Goal: Transaction & Acquisition: Purchase product/service

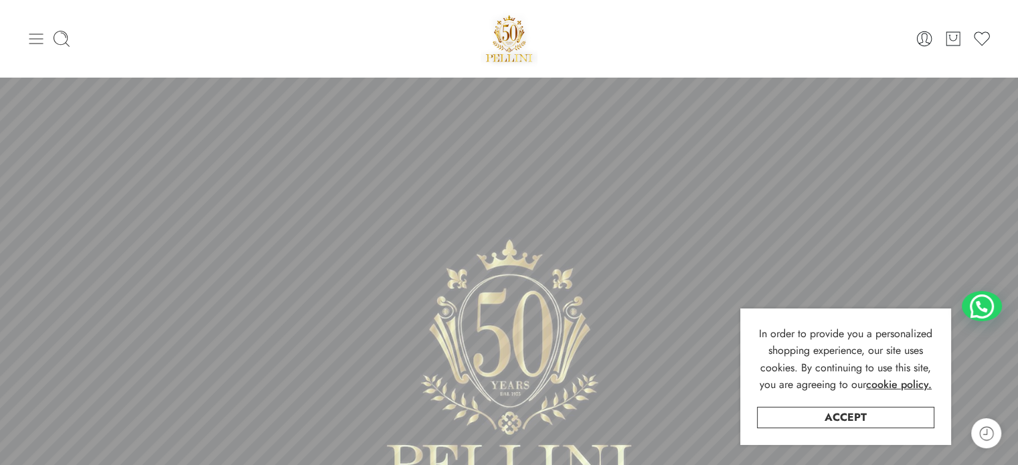
click at [35, 34] on icon at bounding box center [36, 38] width 19 height 19
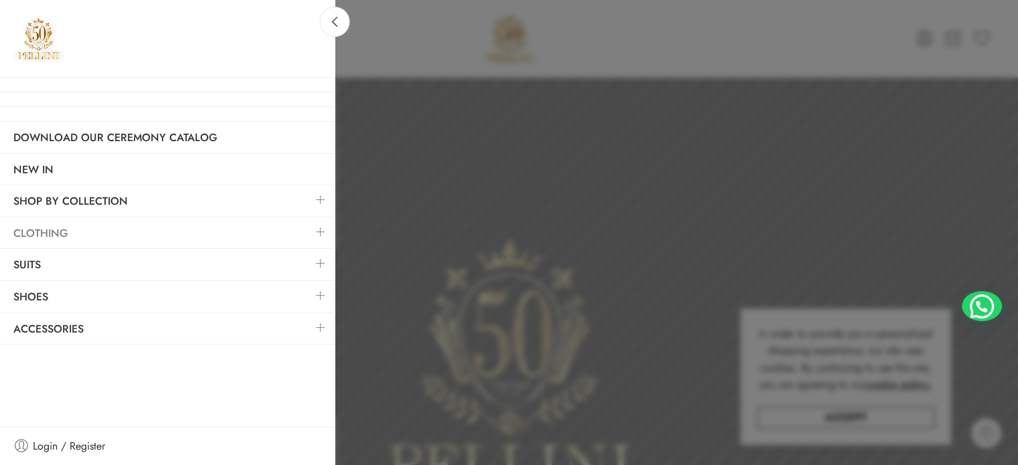
click at [112, 228] on link "Clothing" at bounding box center [167, 233] width 335 height 31
click at [317, 230] on link at bounding box center [321, 232] width 28 height 29
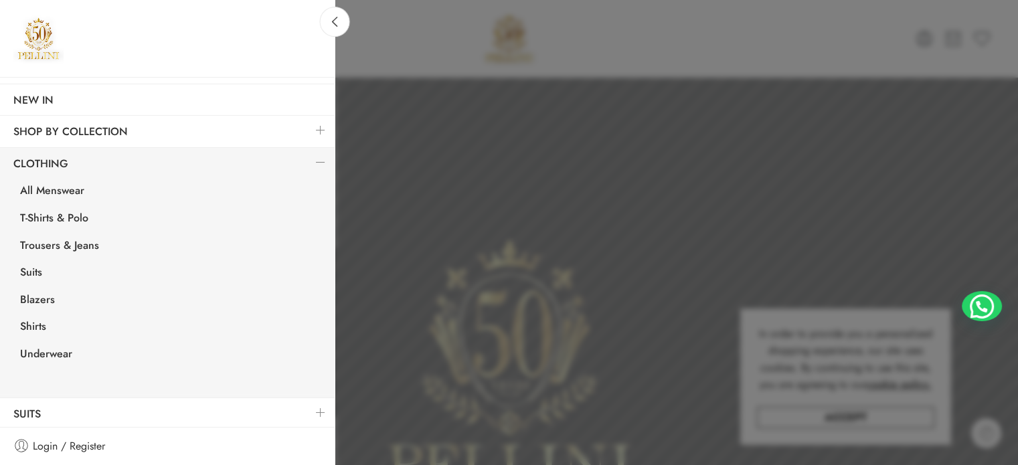
scroll to position [68, 0]
click at [66, 187] on link "All Menswear" at bounding box center [171, 193] width 328 height 27
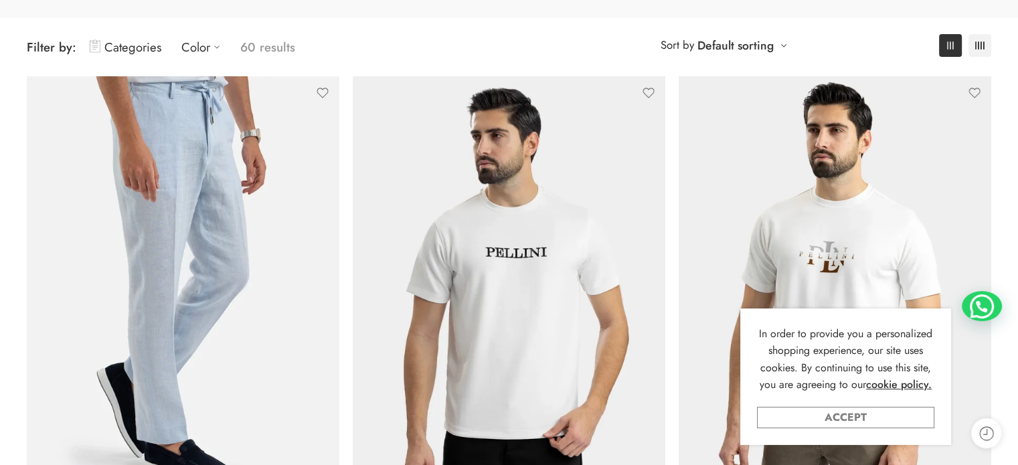
click at [815, 414] on link "Accept" at bounding box center [845, 417] width 177 height 21
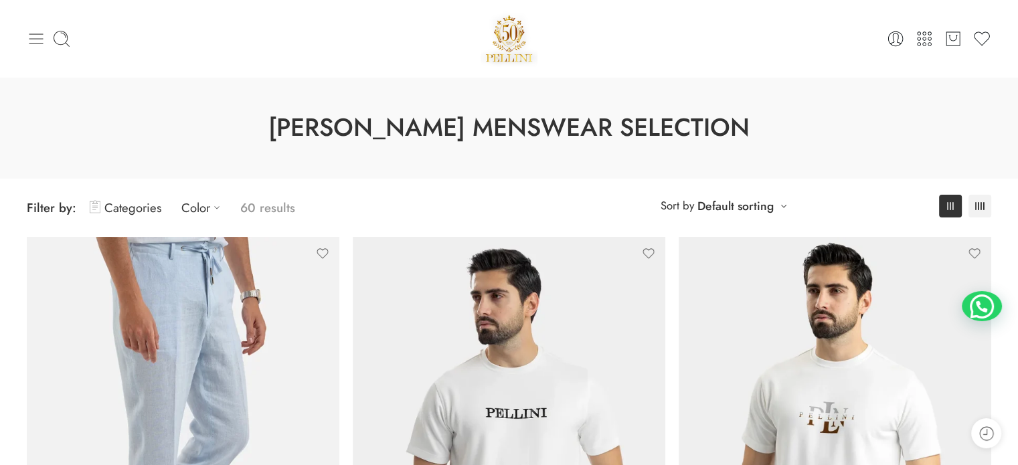
click at [38, 37] on icon at bounding box center [36, 38] width 19 height 19
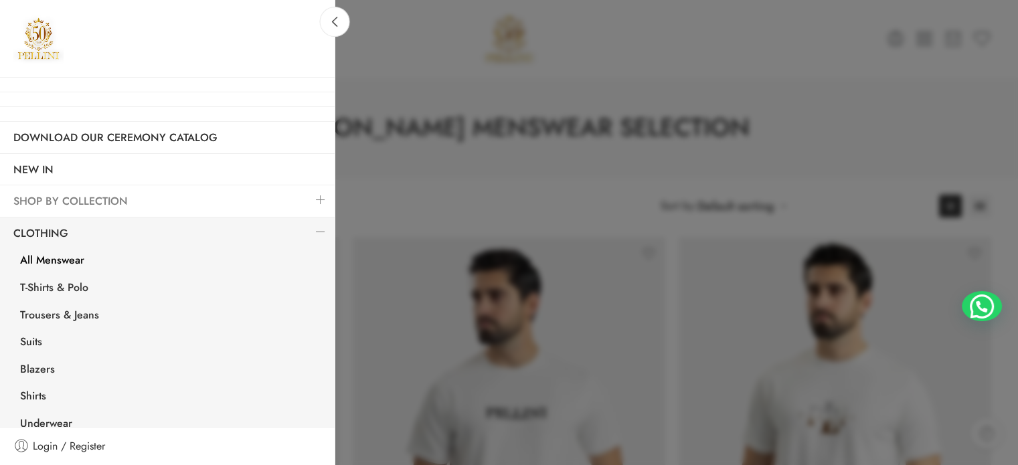
click at [139, 205] on link "SHOP BY COLLECTION" at bounding box center [167, 201] width 335 height 31
click at [310, 195] on link at bounding box center [321, 199] width 28 height 29
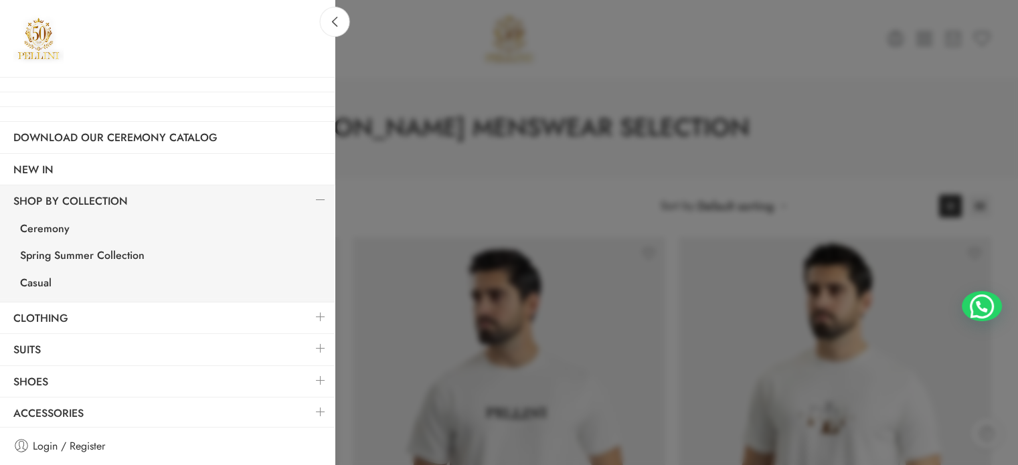
click at [310, 195] on link at bounding box center [321, 199] width 28 height 29
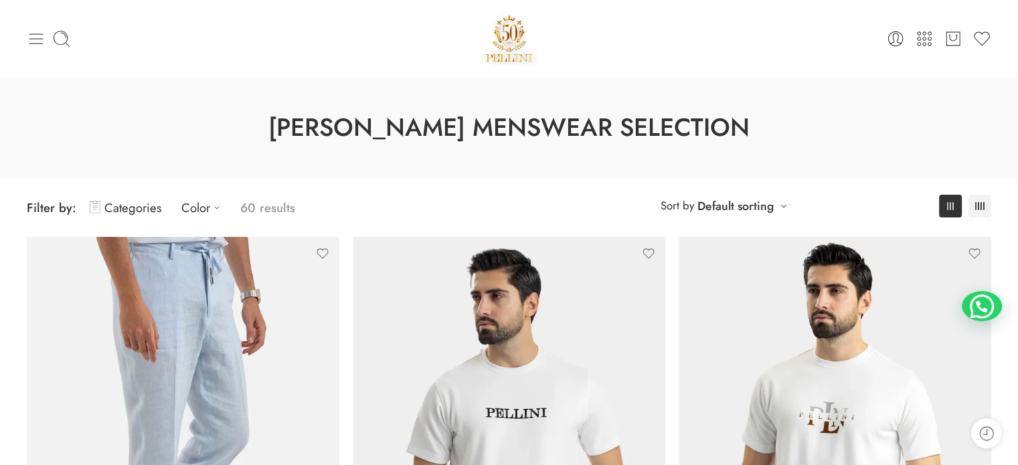
click at [30, 42] on icon at bounding box center [36, 38] width 14 height 11
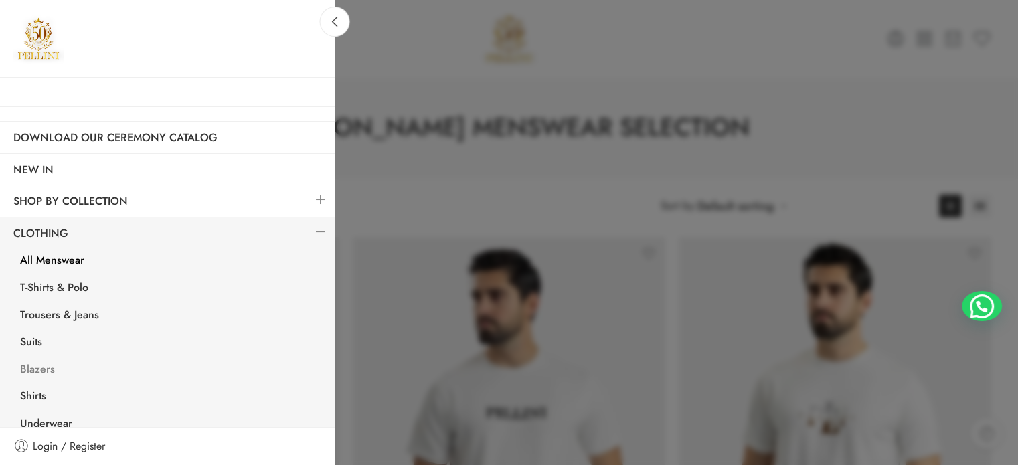
click at [50, 371] on link "Blazers" at bounding box center [171, 370] width 328 height 27
